Goal: Navigation & Orientation: Find specific page/section

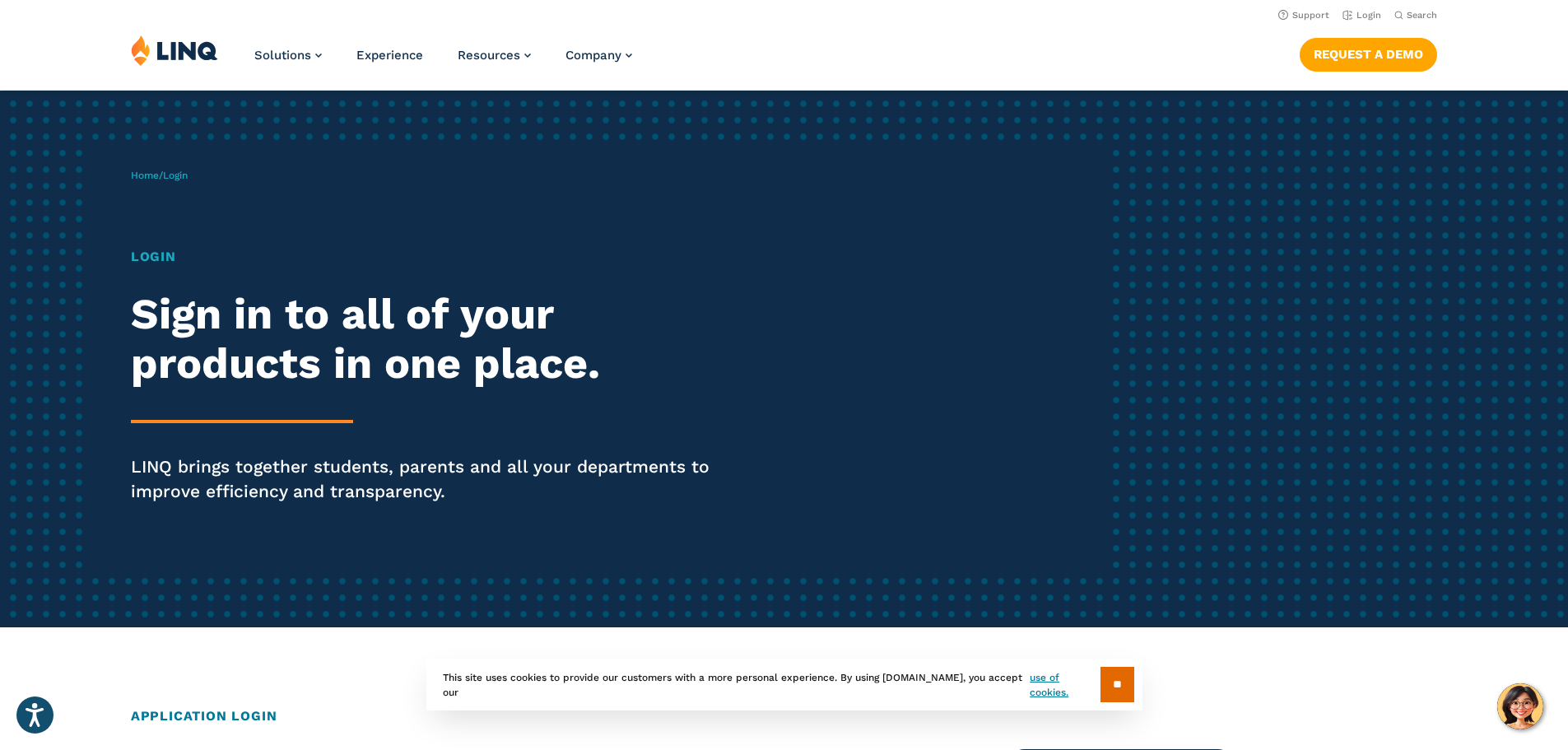
drag, startPoint x: 523, startPoint y: 3, endPoint x: 1224, endPoint y: 3, distance: 701.0
click at [751, 68] on div "Solutions Nutrition Overview NEW School Nutrition Suite School Nutrition State …" at bounding box center [784, 61] width 1568 height 54
drag, startPoint x: 661, startPoint y: 3, endPoint x: 1114, endPoint y: 16, distance: 453.2
click at [751, 28] on header "Support Login Search Search for: Solutions Nutrition Overview NEW School Nutrit…" at bounding box center [784, 45] width 1568 height 89
